Goal: Find contact information: Find contact information

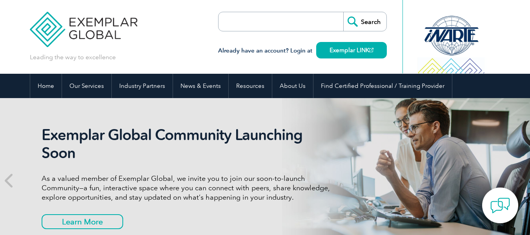
click at [389, 129] on div "Exemplar Global Community Launching Soon As a valued member of Exemplar Global,…" at bounding box center [265, 180] width 470 height 165
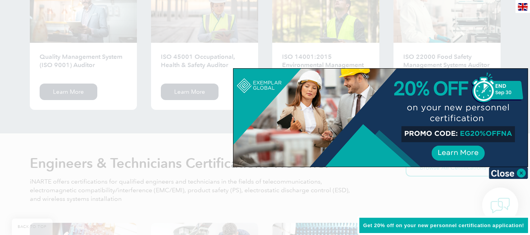
scroll to position [863, 0]
click at [521, 173] on img at bounding box center [508, 173] width 39 height 12
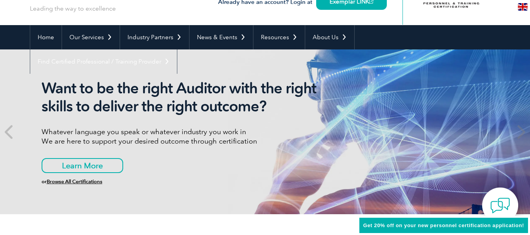
scroll to position [0, 0]
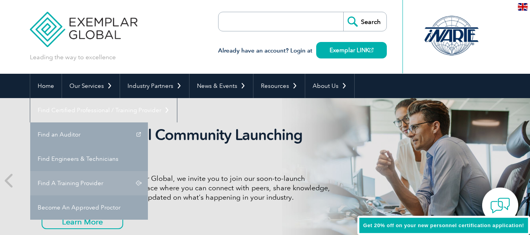
click at [148, 171] on link "Find A Training Provider" at bounding box center [89, 183] width 118 height 24
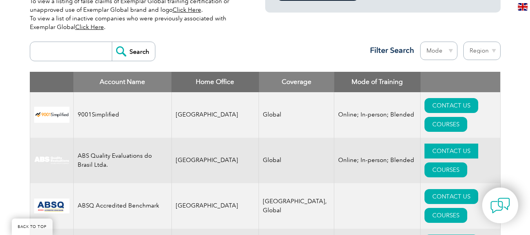
scroll to position [274, 0]
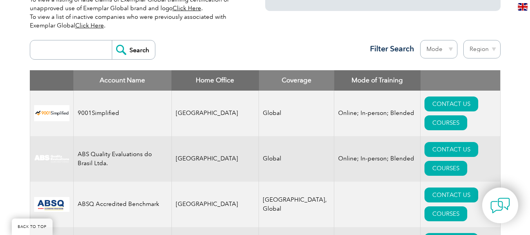
click at [73, 44] on input "search" at bounding box center [73, 49] width 78 height 19
type input "egypt"
click at [125, 51] on input "Search" at bounding box center [133, 49] width 43 height 19
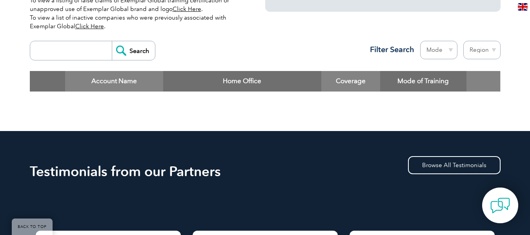
scroll to position [274, 0]
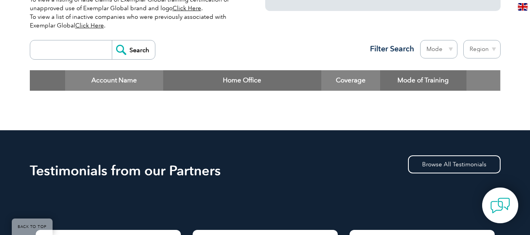
click at [487, 46] on select "Region [GEOGRAPHIC_DATA] [GEOGRAPHIC_DATA] [GEOGRAPHIC_DATA] [GEOGRAPHIC_DATA] …" at bounding box center [481, 49] width 37 height 18
select select "[GEOGRAPHIC_DATA]"
click at [463, 40] on select "Region [GEOGRAPHIC_DATA] [GEOGRAPHIC_DATA] [GEOGRAPHIC_DATA] [GEOGRAPHIC_DATA] …" at bounding box center [481, 49] width 37 height 18
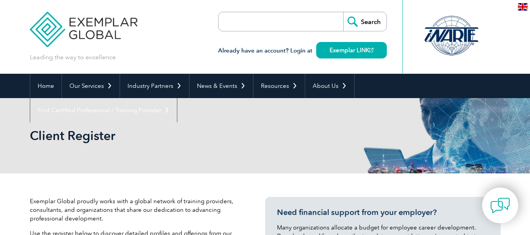
select select "[GEOGRAPHIC_DATA]"
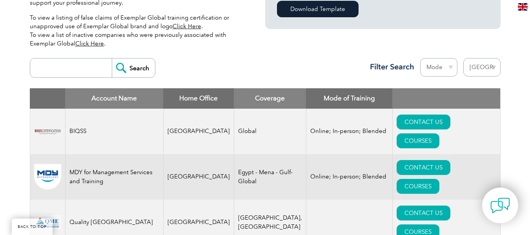
scroll to position [274, 0]
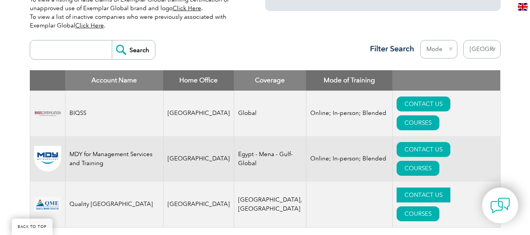
click at [415, 187] on link "CONTACT US" at bounding box center [423, 194] width 54 height 15
click at [396, 142] on link "CONTACT US" at bounding box center [423, 149] width 54 height 15
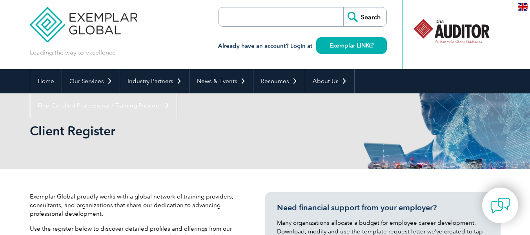
scroll to position [0, 0]
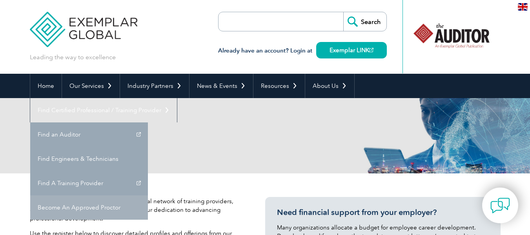
click at [148, 195] on link "Become An Approved Proctor" at bounding box center [89, 207] width 118 height 24
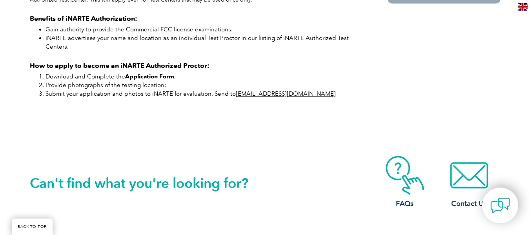
scroll to position [510, 0]
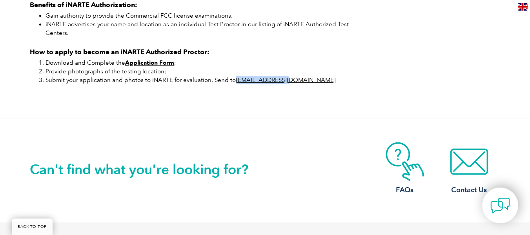
drag, startPoint x: 296, startPoint y: 90, endPoint x: 233, endPoint y: 93, distance: 62.4
click at [233, 84] on li "Submit your application and photos to iNARTE for evaluation. Send to [EMAIL_ADD…" at bounding box center [202, 80] width 314 height 9
copy link "[EMAIL_ADDRESS][DOMAIN_NAME]"
